Goal: Register for event/course

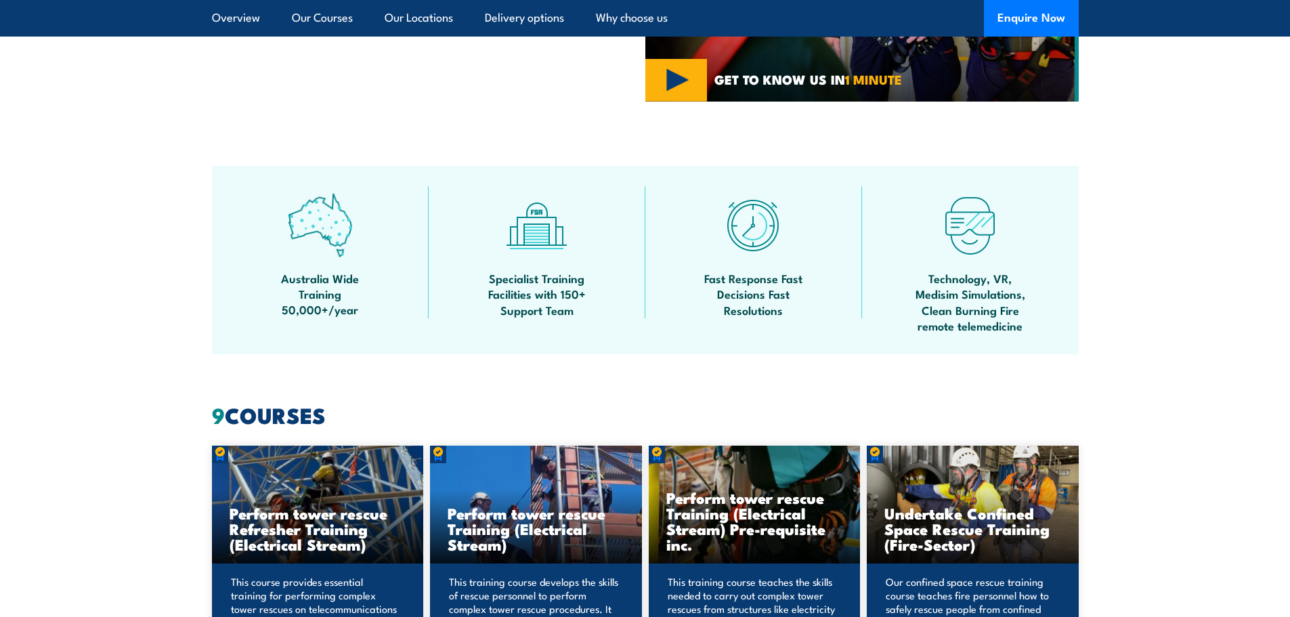
scroll to position [677, 0]
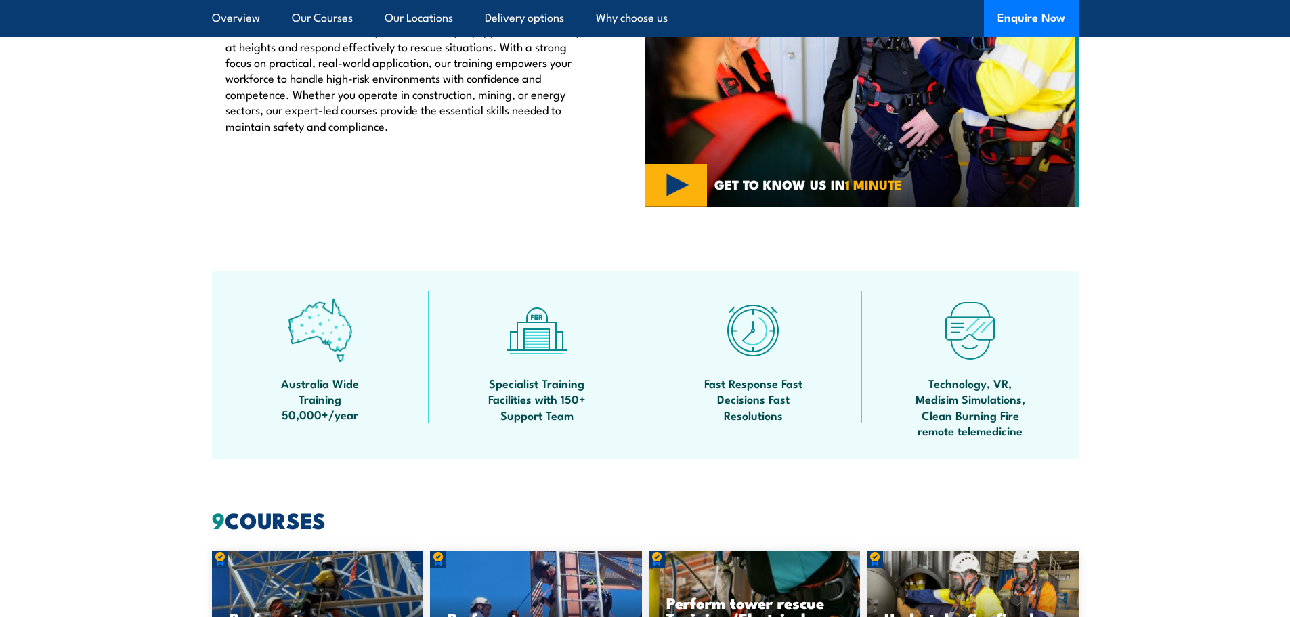
scroll to position [677, 0]
